Goal: Navigation & Orientation: Find specific page/section

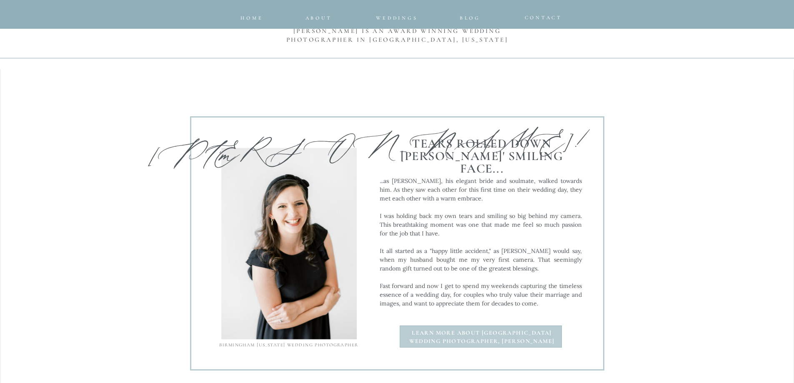
scroll to position [792, 0]
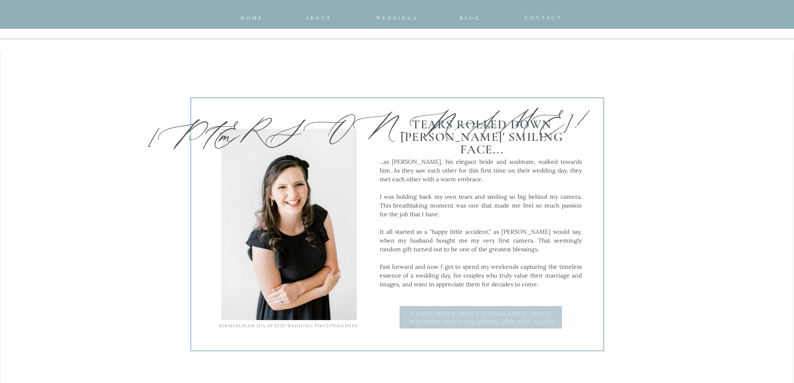
click at [456, 310] on b "Learn more about Birmingham Wedding photographer, [PERSON_NAME]" at bounding box center [481, 317] width 145 height 15
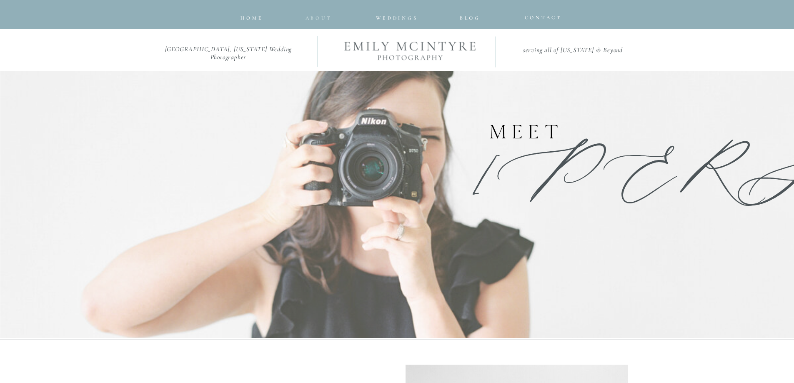
click at [319, 15] on nav "about" at bounding box center [317, 15] width 24 height 5
click at [263, 21] on div at bounding box center [397, 14] width 794 height 29
click at [260, 19] on span "home" at bounding box center [251, 18] width 23 height 6
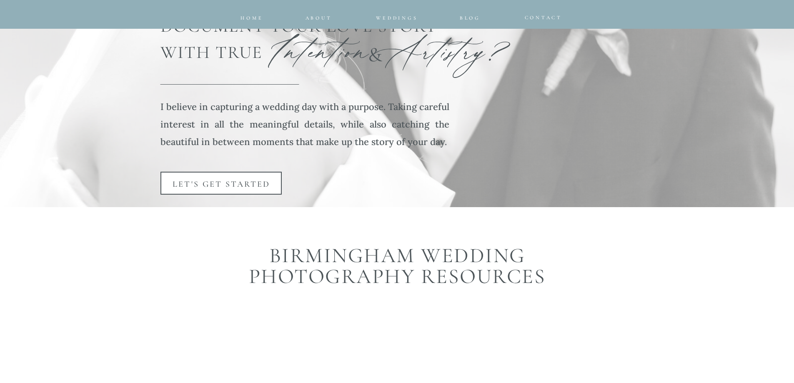
scroll to position [1500, 0]
